Goal: Find specific page/section: Find specific page/section

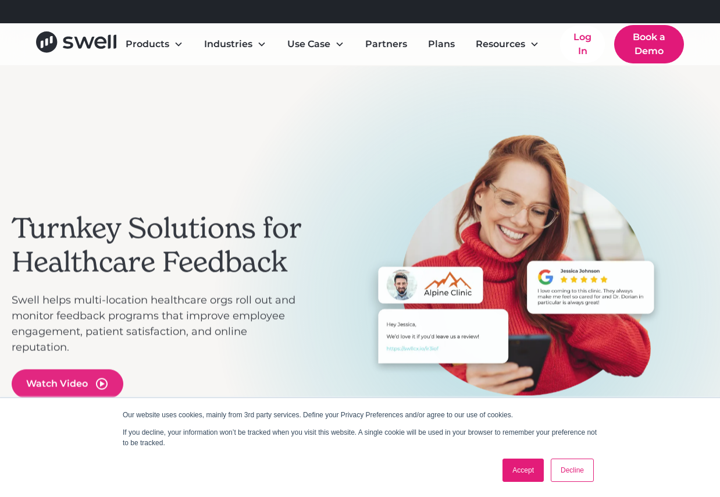
click at [97, 40] on icon "home" at bounding box center [101, 43] width 12 height 12
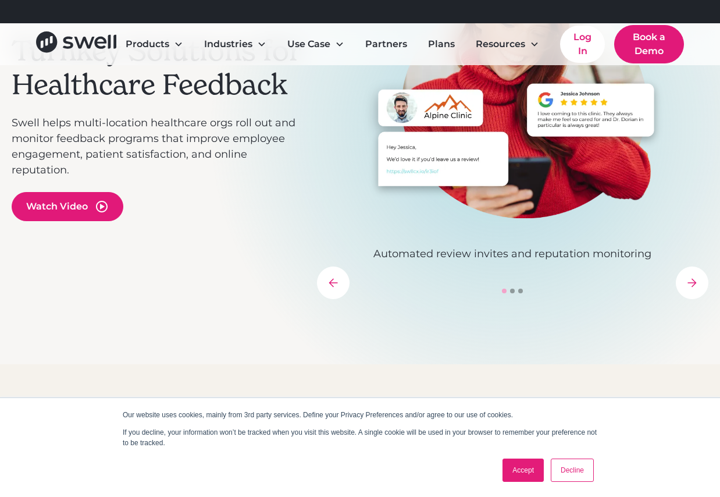
scroll to position [175, 0]
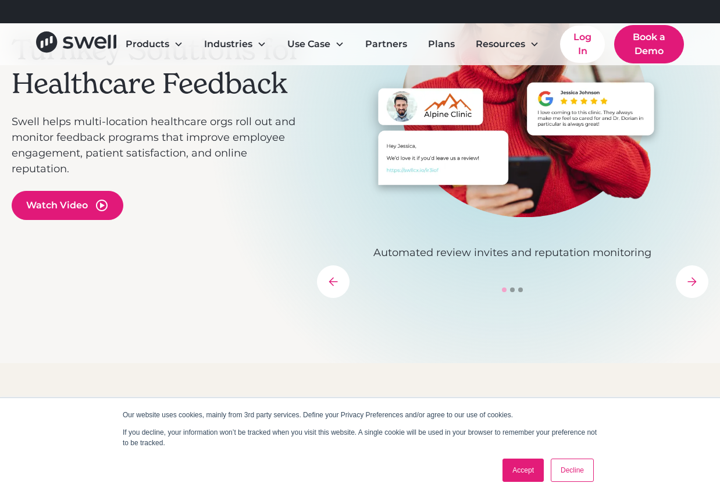
click at [535, 474] on link "Accept" at bounding box center [523, 470] width 41 height 23
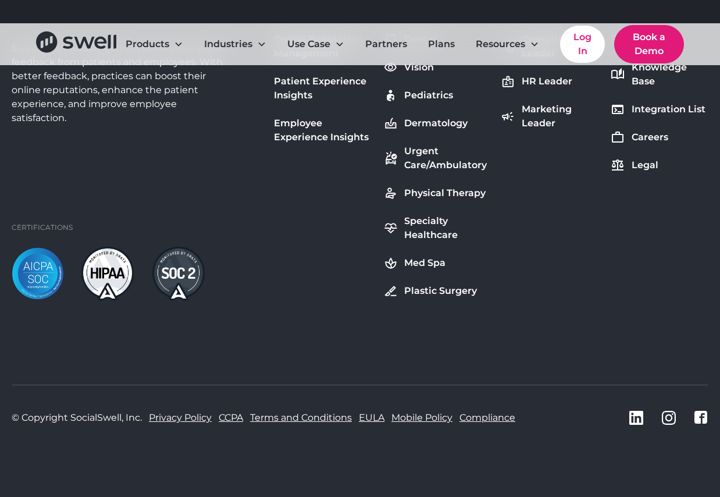
scroll to position [4133, 0]
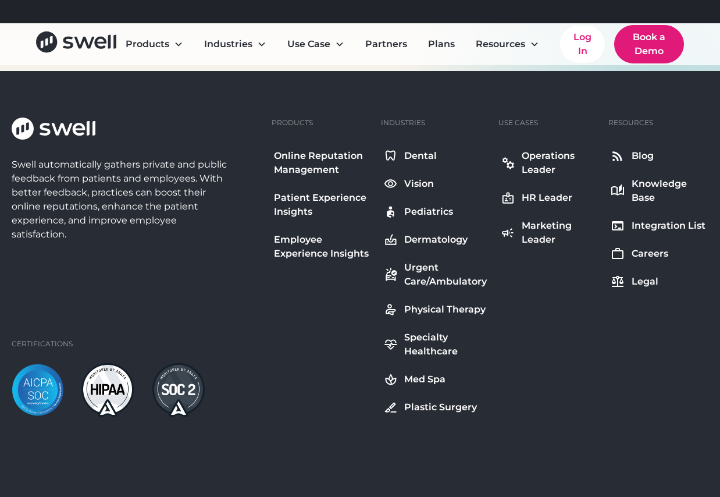
click at [424, 152] on div "Dental" at bounding box center [420, 156] width 33 height 14
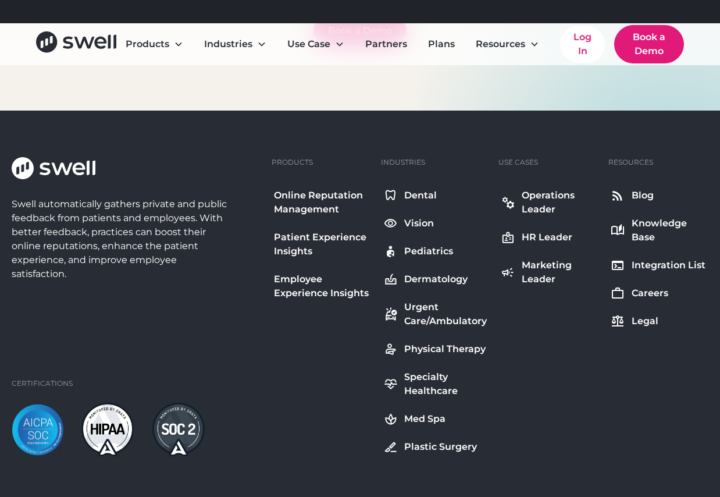
scroll to position [4539, 0]
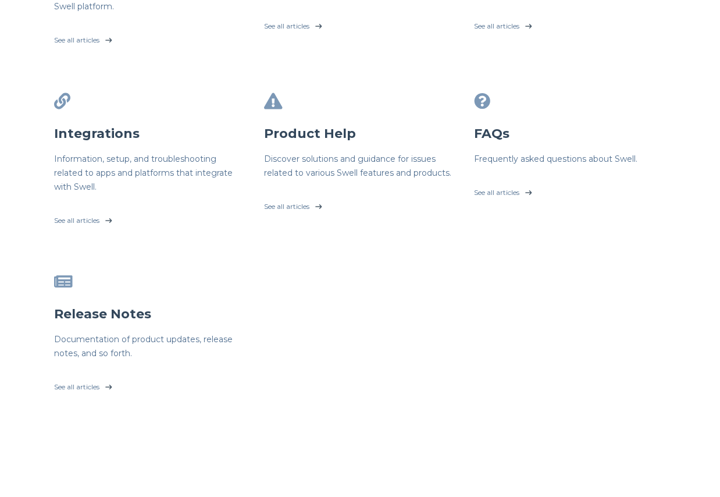
scroll to position [407, 0]
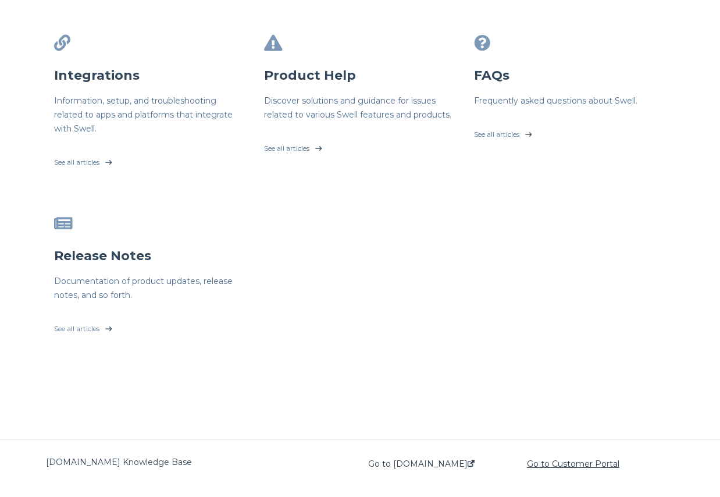
click at [580, 461] on link "Go to Customer Portal" at bounding box center [573, 463] width 93 height 9
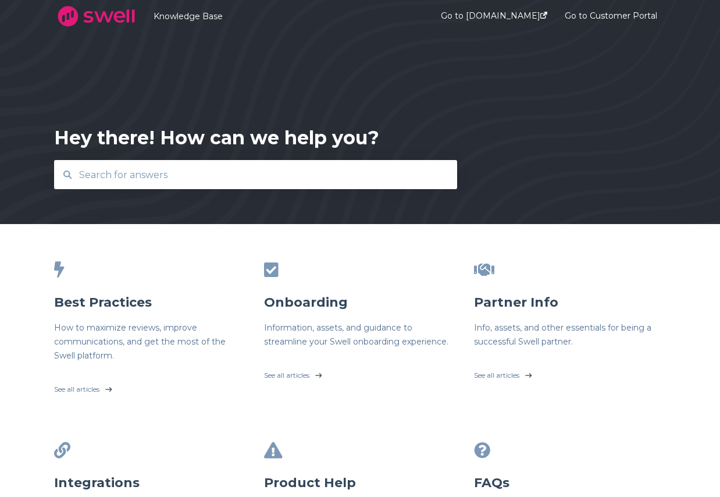
click at [89, 15] on img at bounding box center [96, 16] width 84 height 29
